Goal: Information Seeking & Learning: Learn about a topic

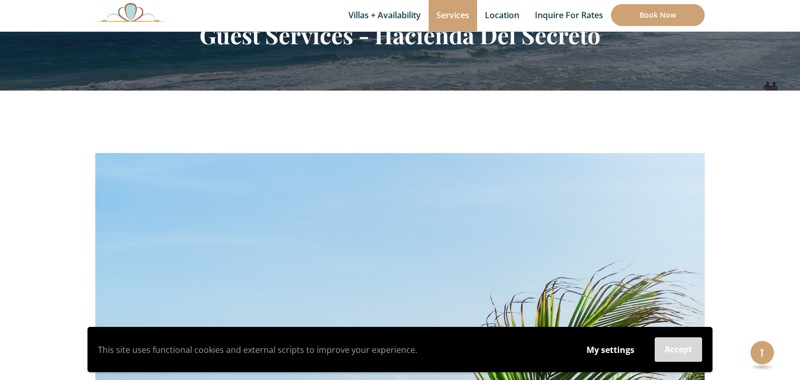
click at [674, 351] on button "Accept" at bounding box center [677, 349] width 47 height 24
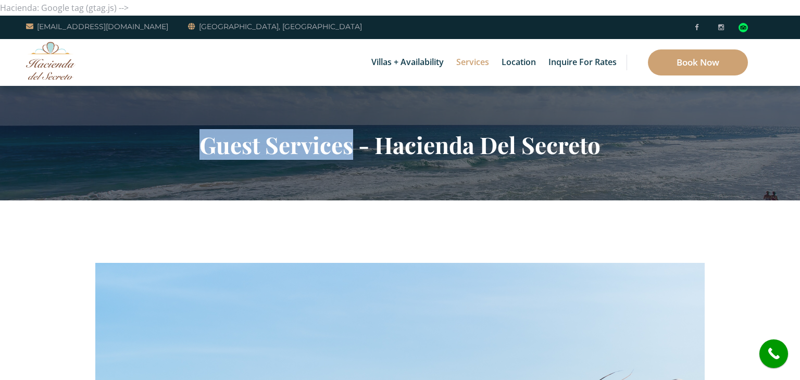
drag, startPoint x: 170, startPoint y: 141, endPoint x: 350, endPoint y: 155, distance: 181.2
click at [350, 155] on h2 "Guest Services - Hacienda Del Secreto" at bounding box center [399, 144] width 609 height 27
copy h2 "Guest Services"
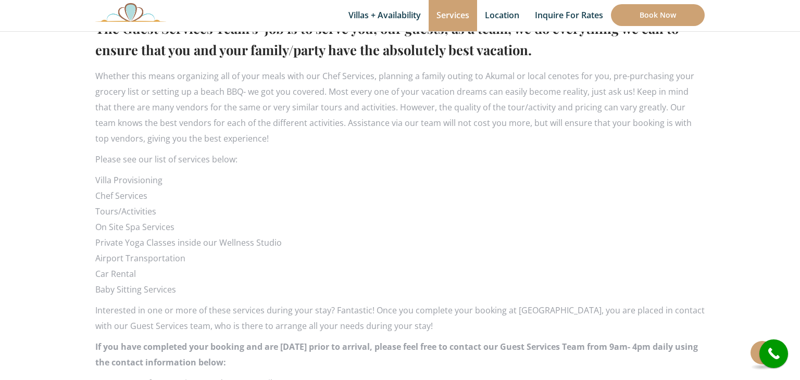
scroll to position [705, 0]
drag, startPoint x: 170, startPoint y: 184, endPoint x: 96, endPoint y: 172, distance: 74.8
click at [96, 172] on li "Villa Provisioning" at bounding box center [399, 179] width 609 height 16
drag, startPoint x: 200, startPoint y: 263, endPoint x: 98, endPoint y: 255, distance: 102.4
click at [98, 255] on li "Airport Transportation" at bounding box center [399, 257] width 609 height 16
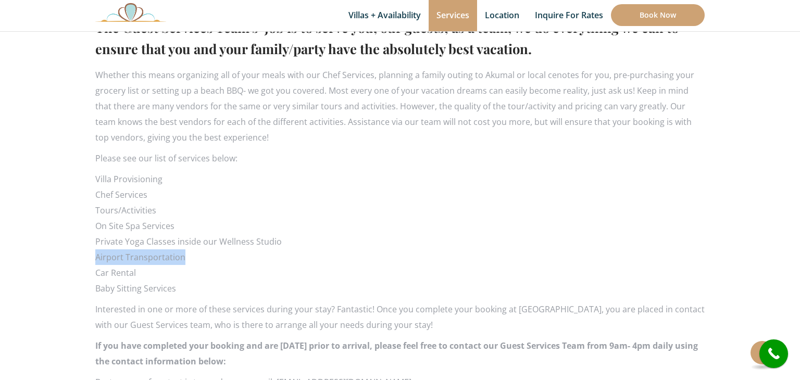
copy li "Airport Transportation"
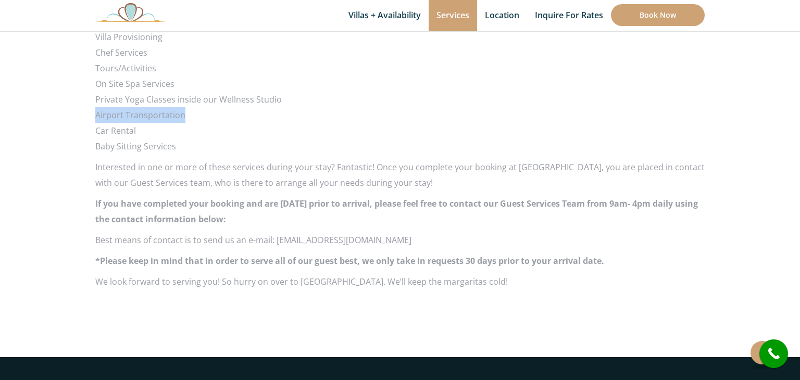
scroll to position [0, 0]
